Goal: Check status: Check status

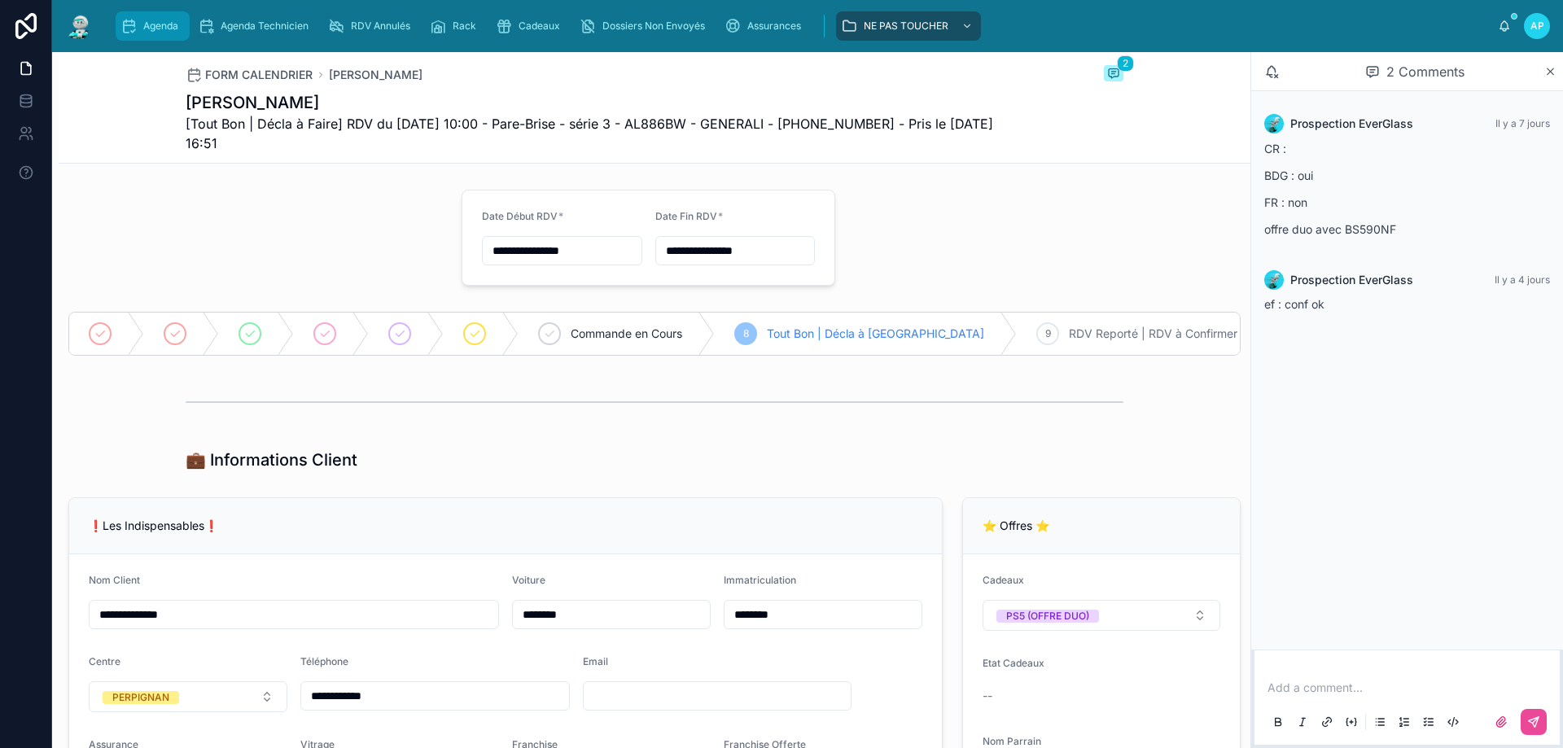
click at [151, 23] on span "Agenda" at bounding box center [160, 26] width 35 height 13
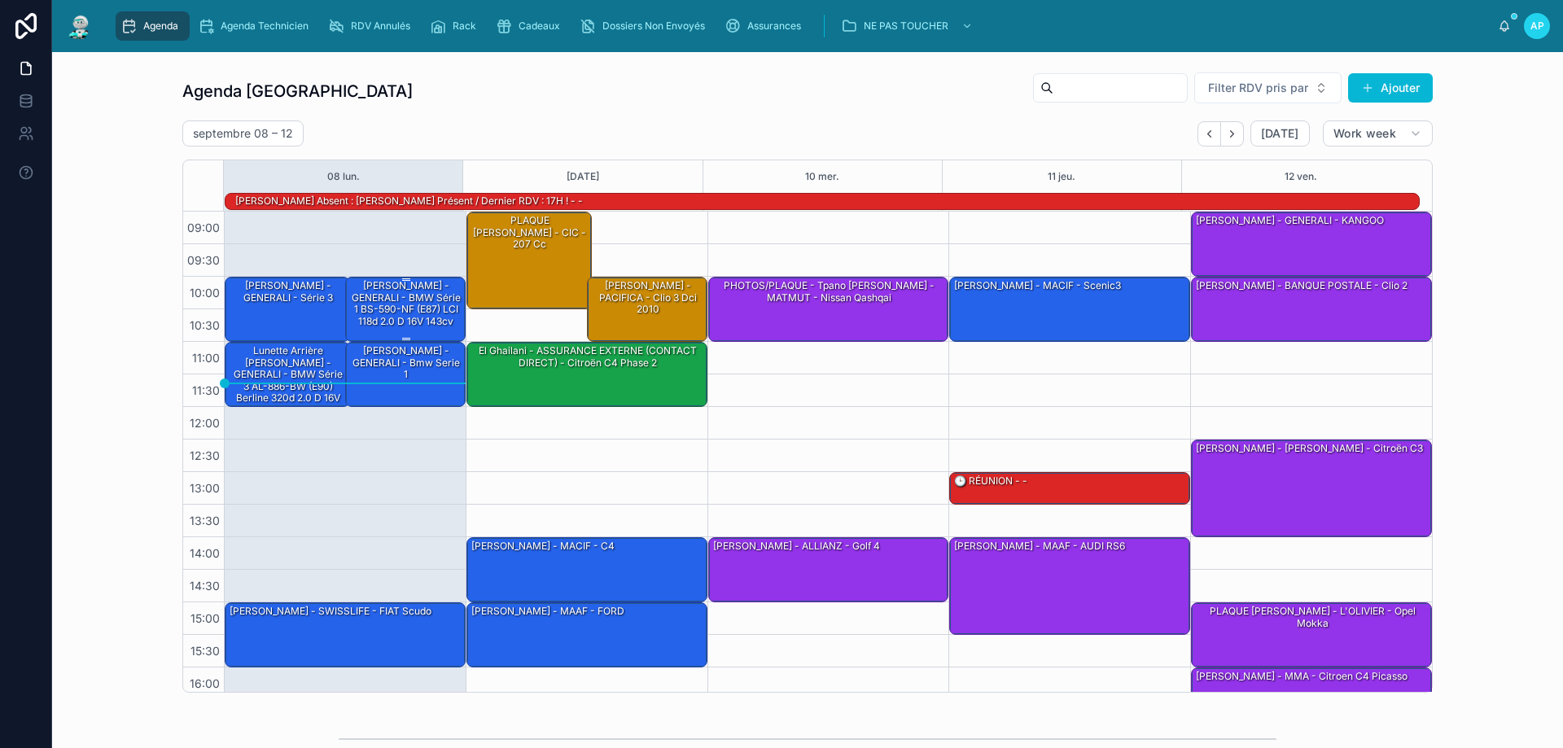
click at [392, 307] on div "[PERSON_NAME] - GENERALI - BMW Série 1 BS-590-NF (E87) LCI 118d 2.0 d 16V 143cv" at bounding box center [406, 303] width 116 height 50
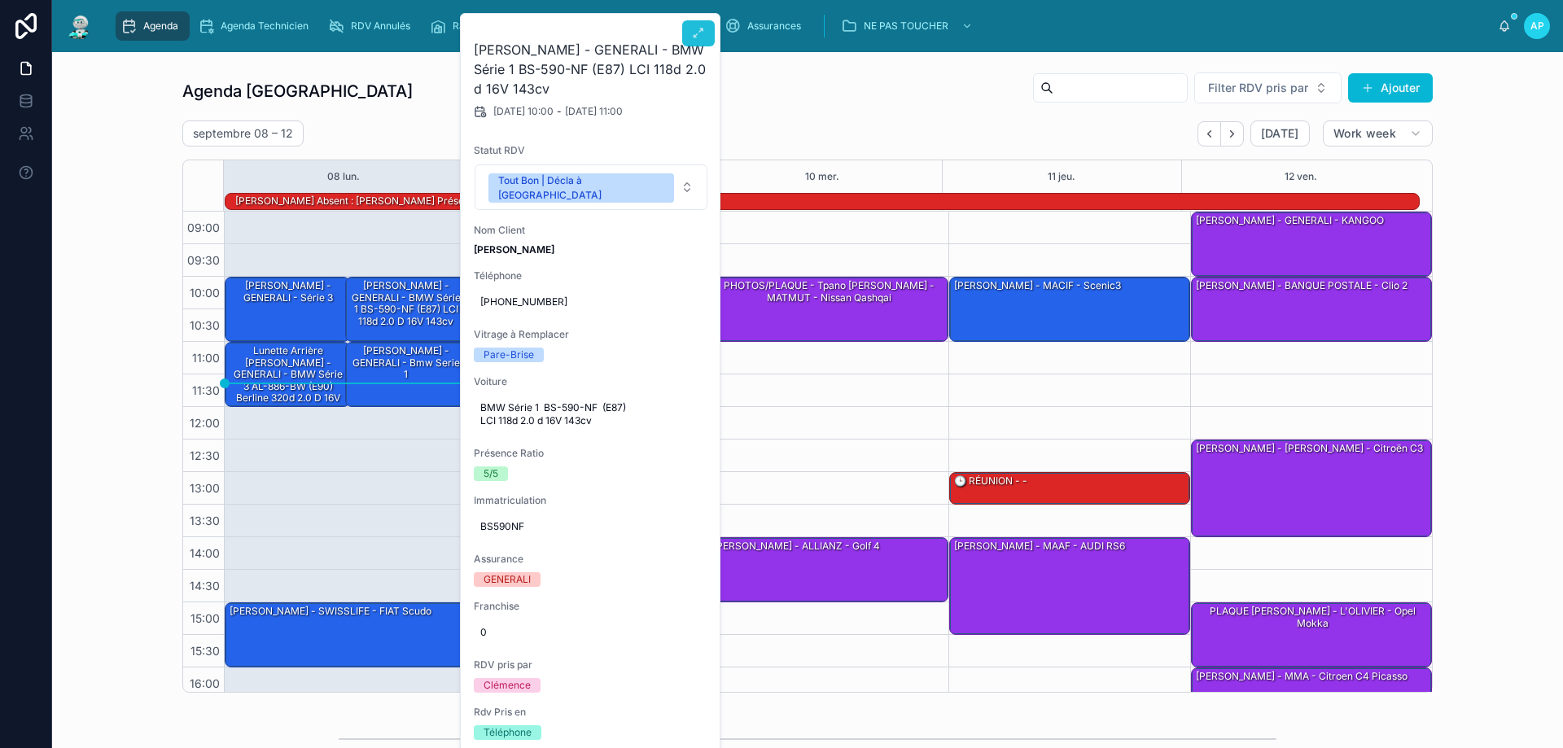
click at [699, 33] on icon at bounding box center [698, 33] width 13 height 13
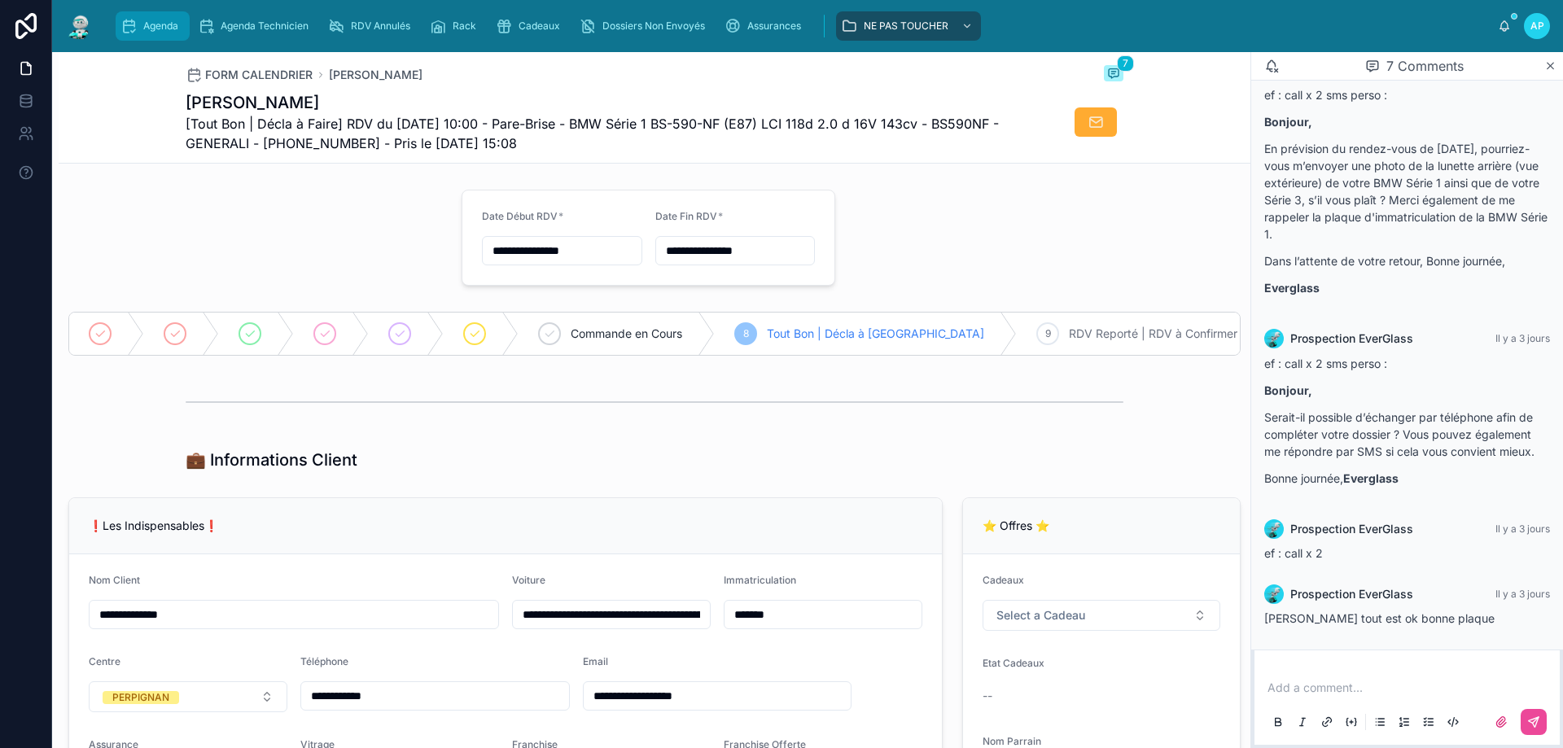
click at [154, 33] on div "Agenda" at bounding box center [152, 26] width 64 height 26
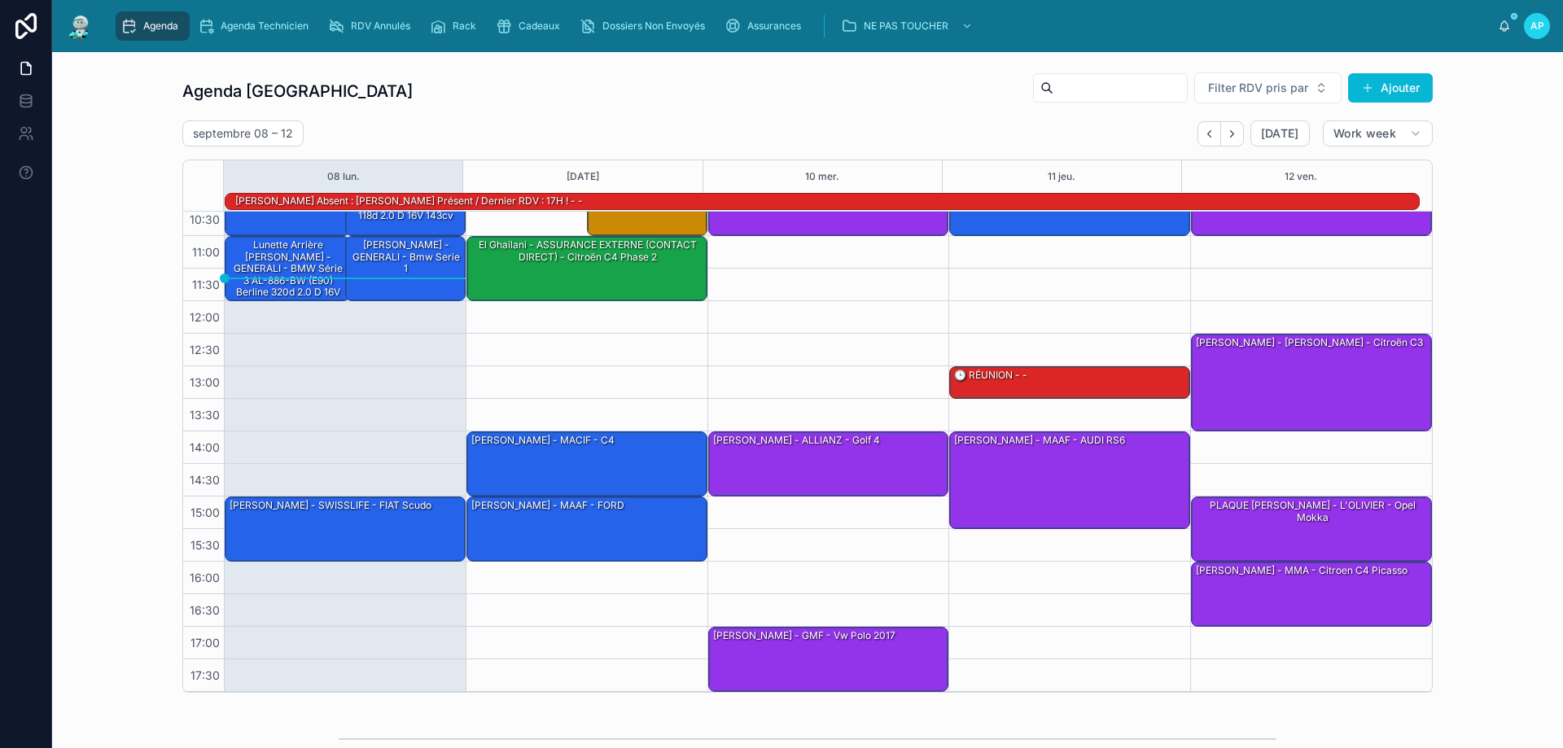
click at [111, 256] on div "Agenda Perpignan Filter RDV pris par Ajouter [DATE] – [DATE] [DATE] Work week 0…" at bounding box center [807, 382] width 1485 height 634
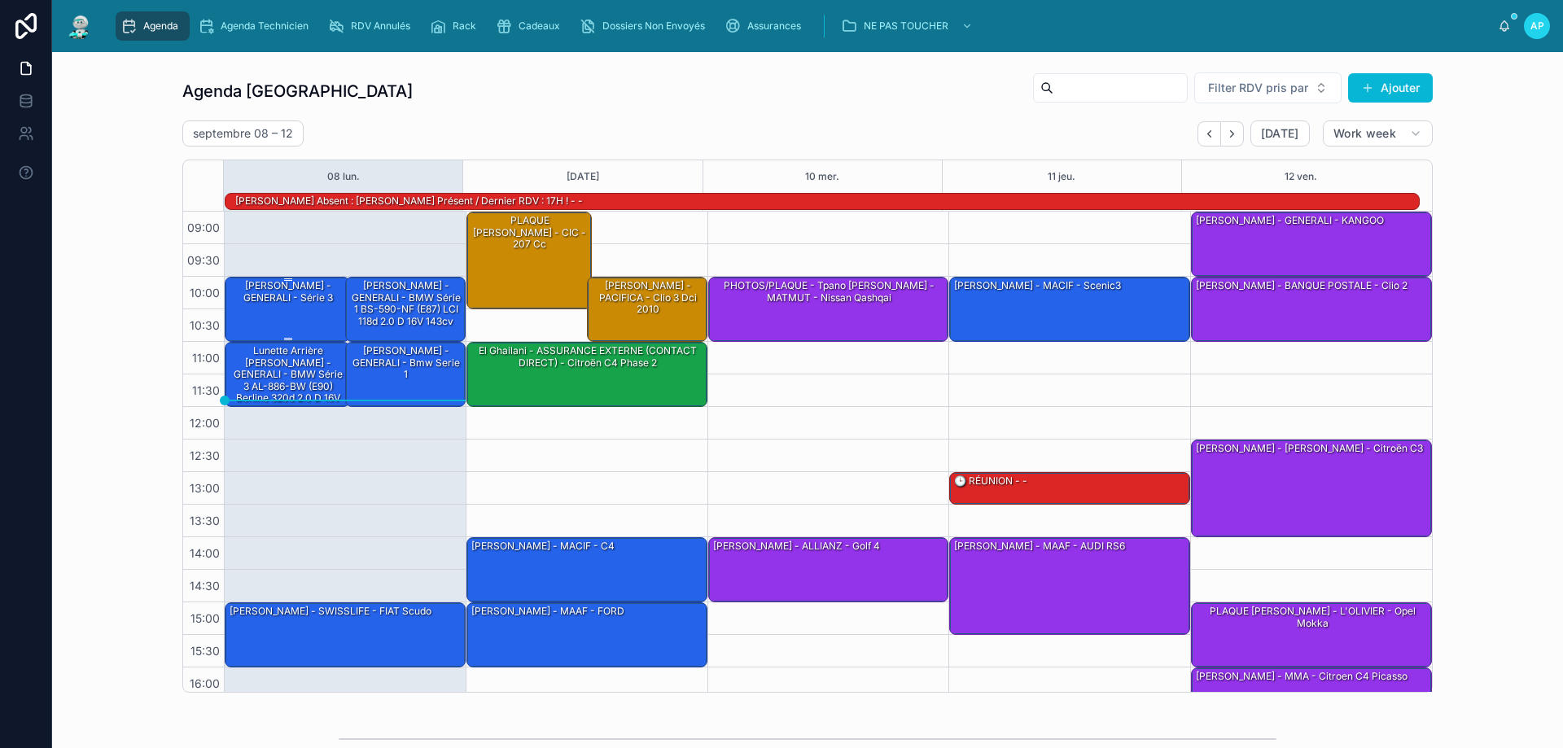
click at [276, 292] on div "[PERSON_NAME] - GENERALI - série 3" at bounding box center [288, 291] width 120 height 27
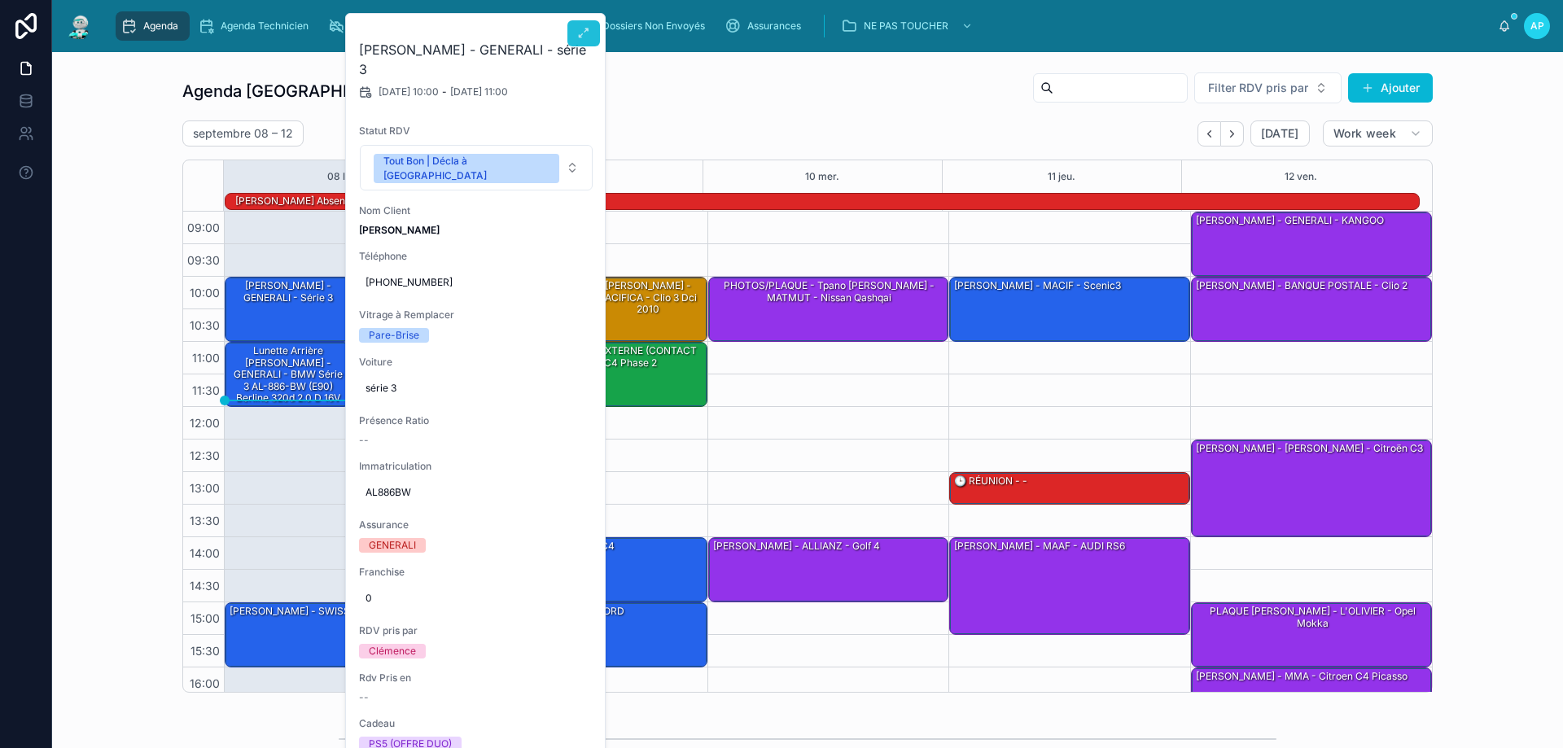
click at [589, 38] on icon at bounding box center [583, 33] width 13 height 13
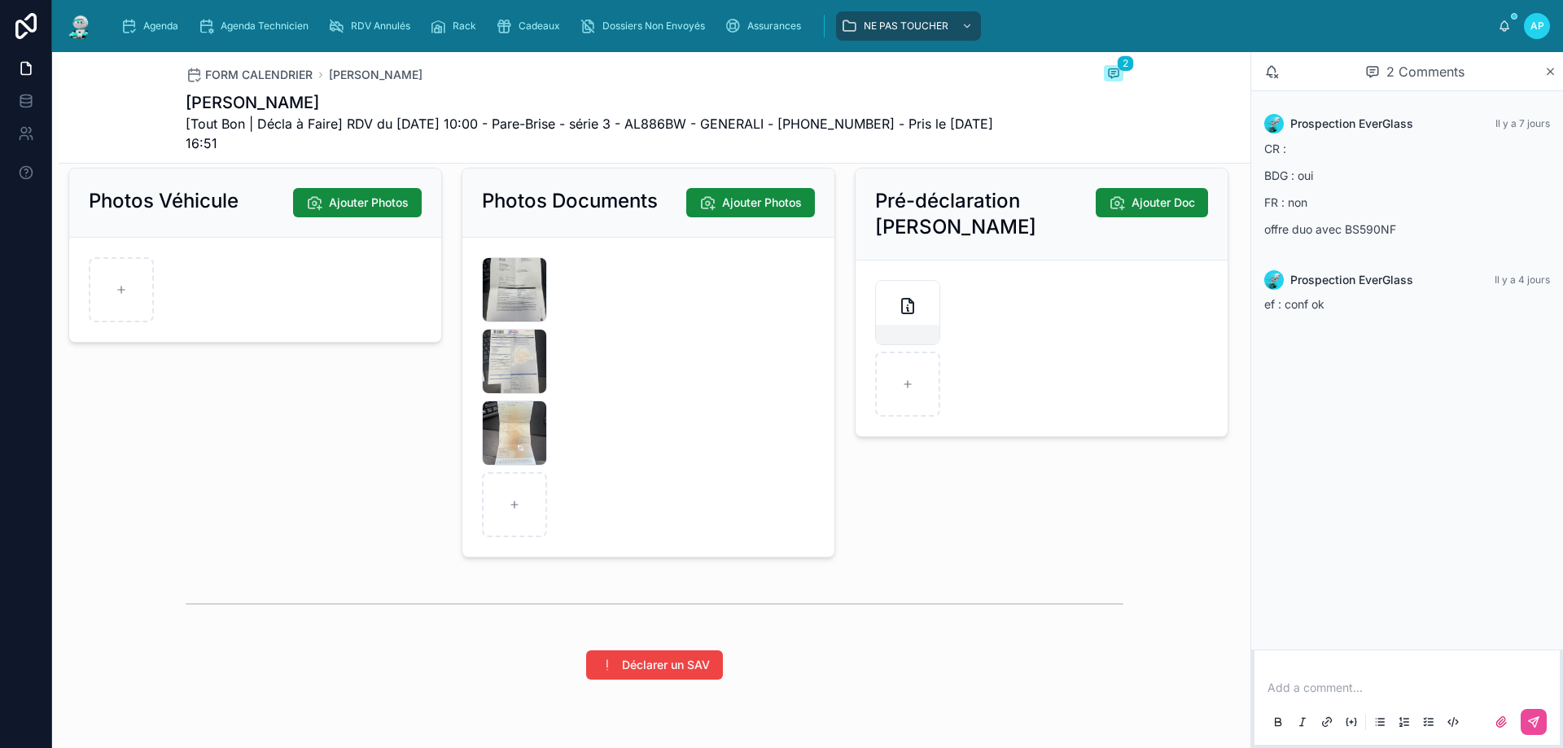
scroll to position [2244, 0]
click at [533, 525] on div at bounding box center [514, 505] width 65 height 65
click at [497, 512] on div at bounding box center [514, 505] width 65 height 65
type input "**********"
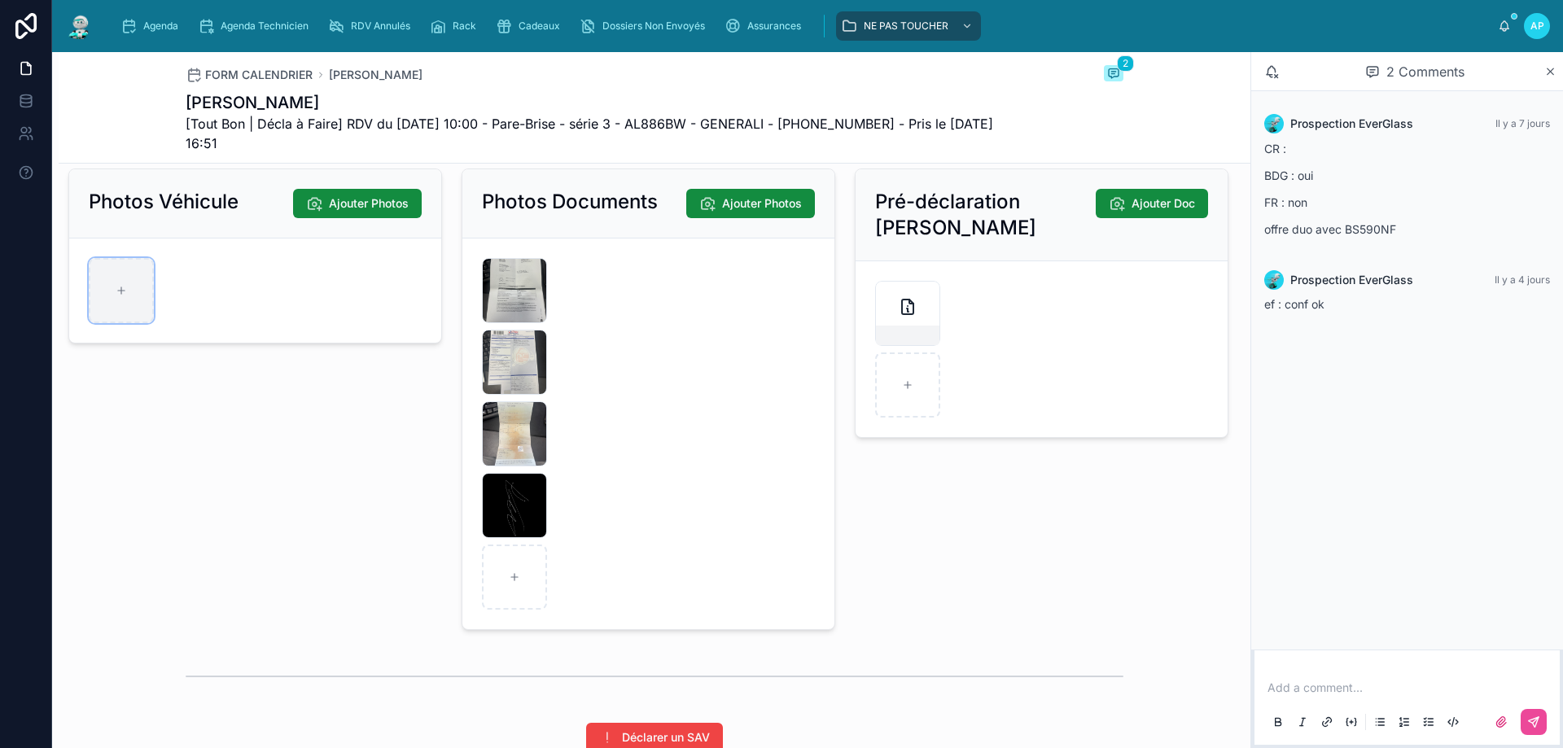
click at [115, 307] on div at bounding box center [121, 290] width 65 height 65
click at [133, 306] on div at bounding box center [121, 290] width 65 height 65
type input "**********"
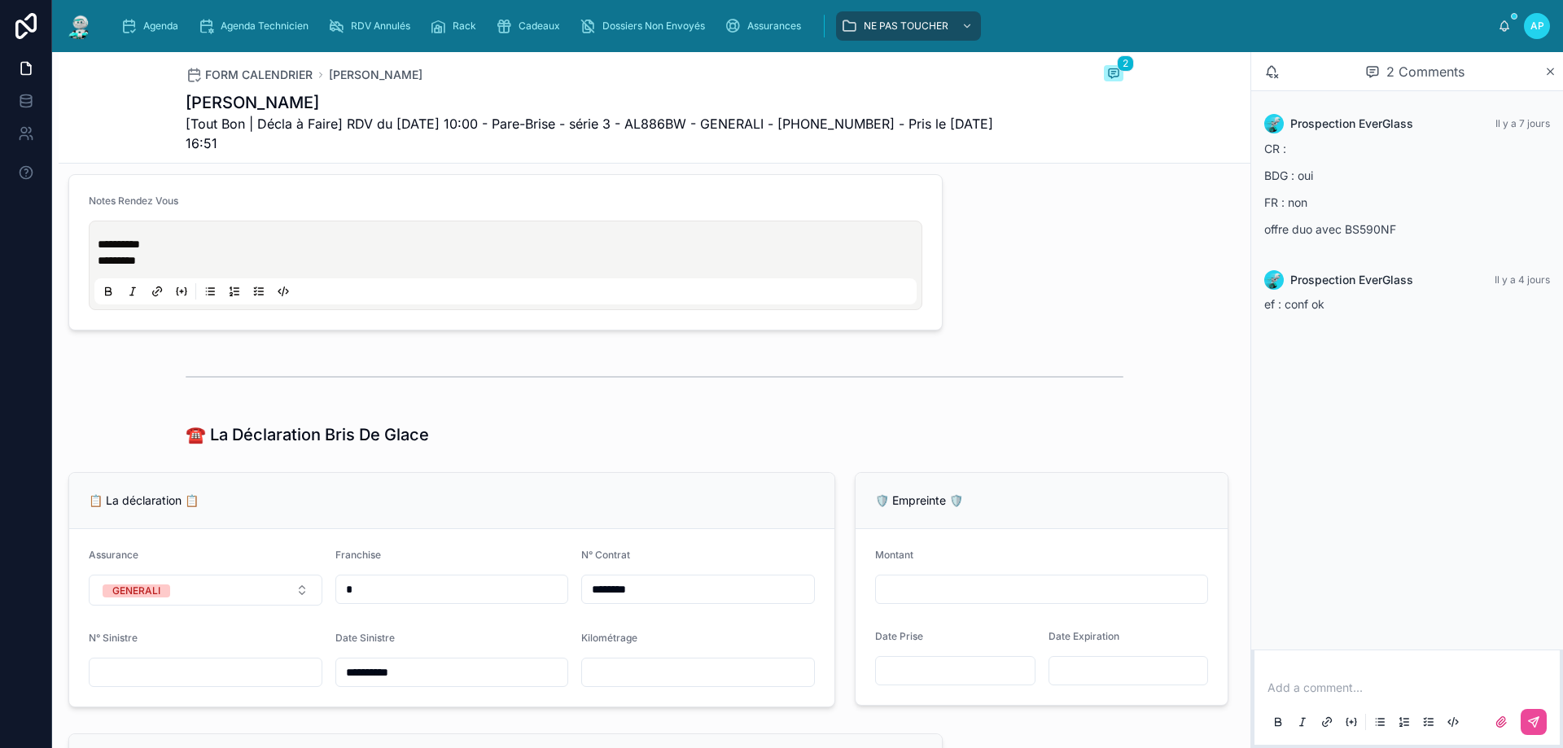
scroll to position [779, 0]
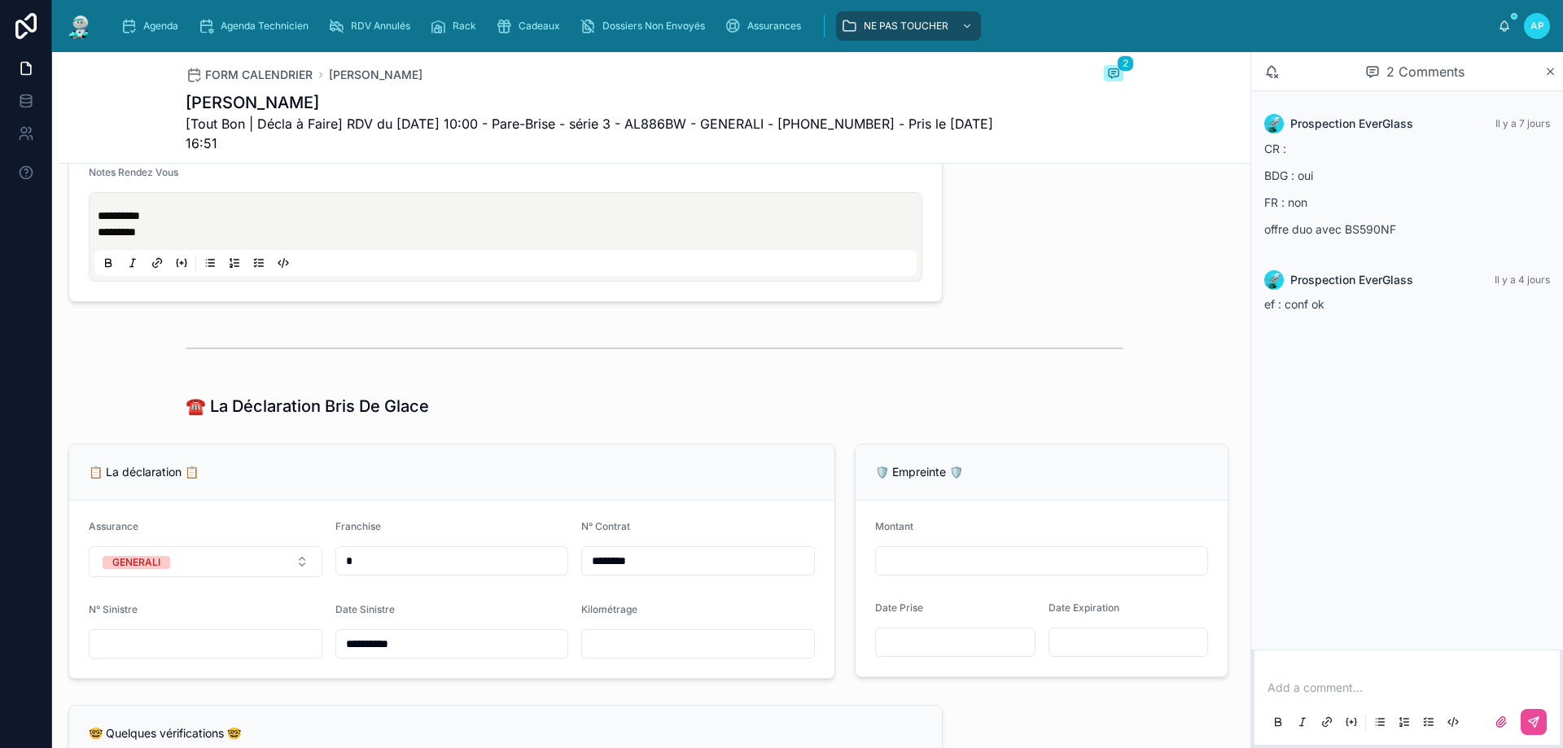
click at [626, 649] on input "text" at bounding box center [698, 643] width 232 height 23
type input "******"
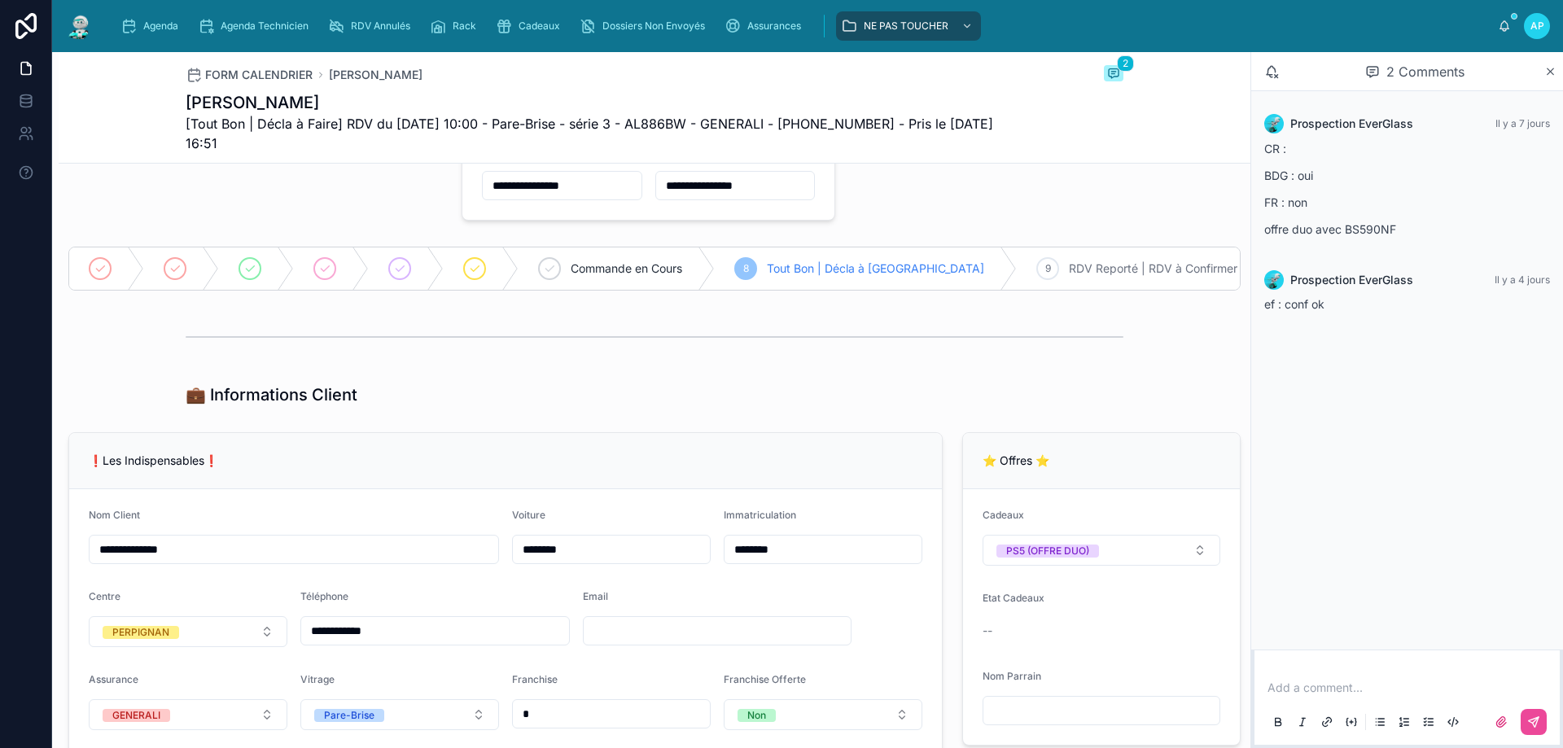
scroll to position [0, 0]
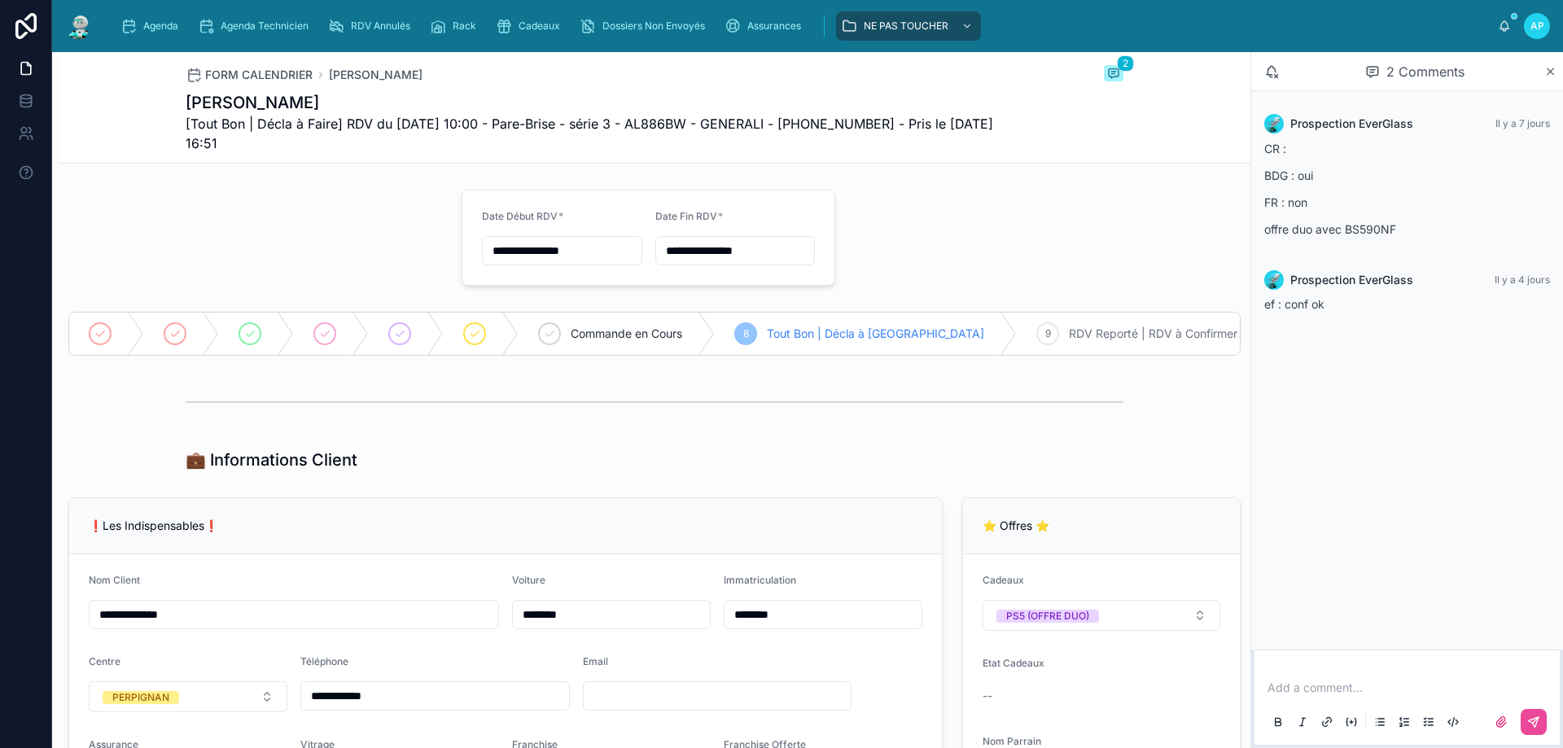
click at [90, 31] on img at bounding box center [79, 26] width 29 height 26
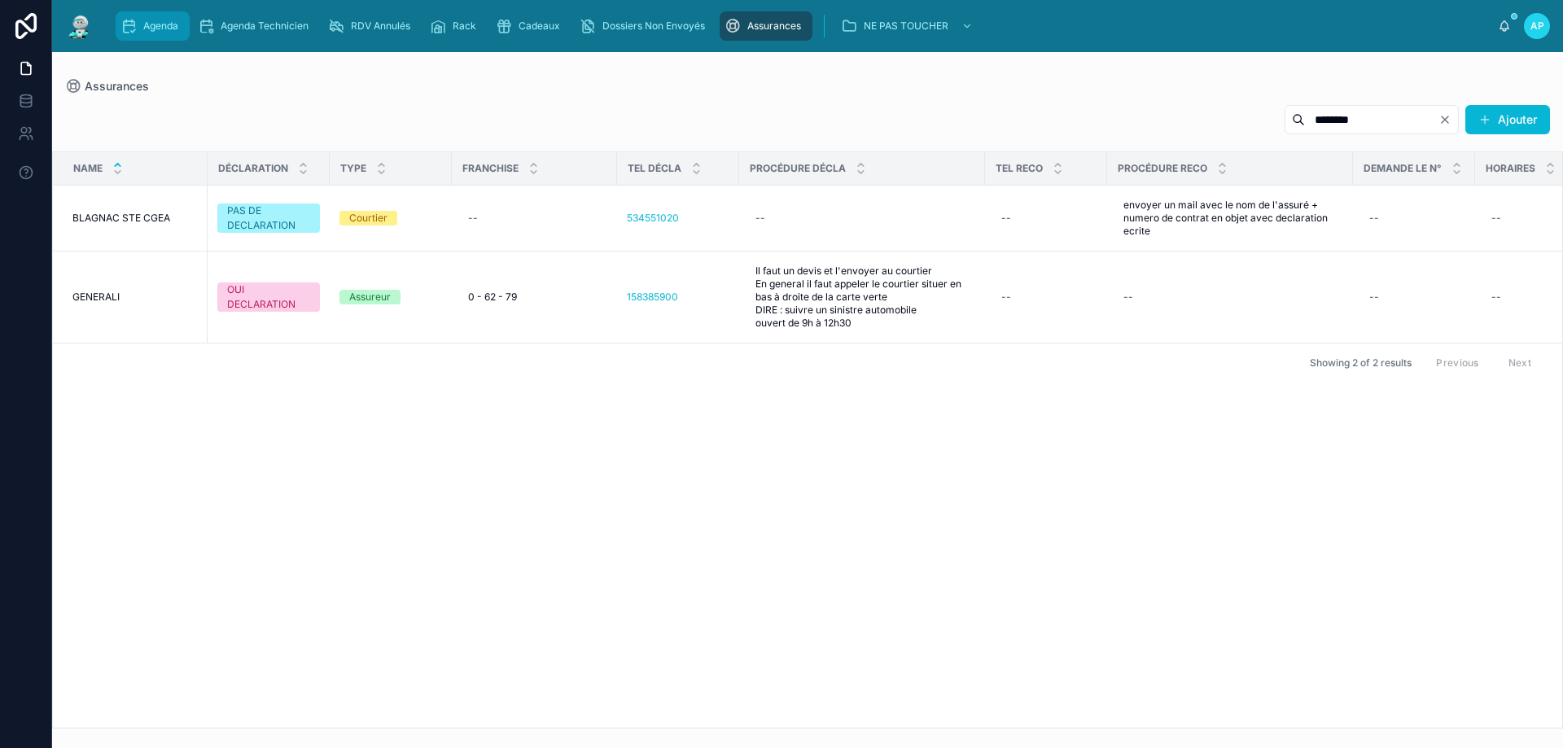
click at [155, 25] on span "Agenda" at bounding box center [160, 26] width 35 height 13
